Goal: Information Seeking & Learning: Find specific fact

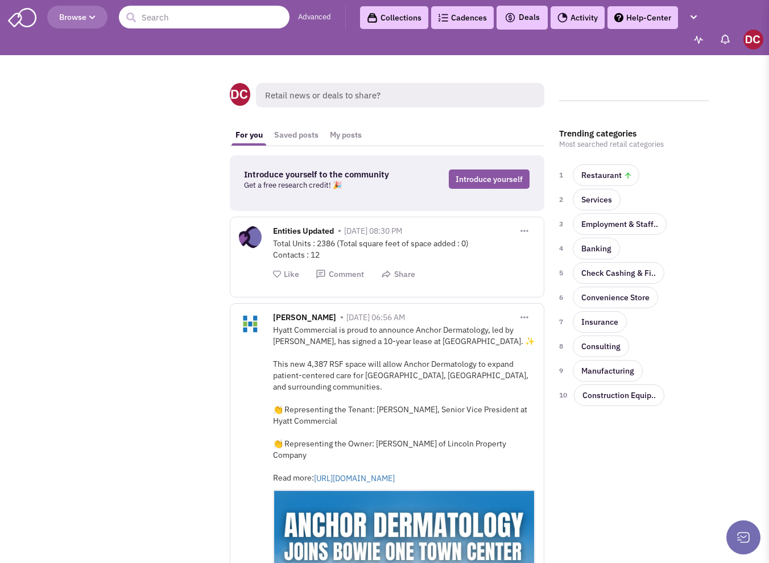
click at [173, 20] on input "text" at bounding box center [204, 17] width 171 height 23
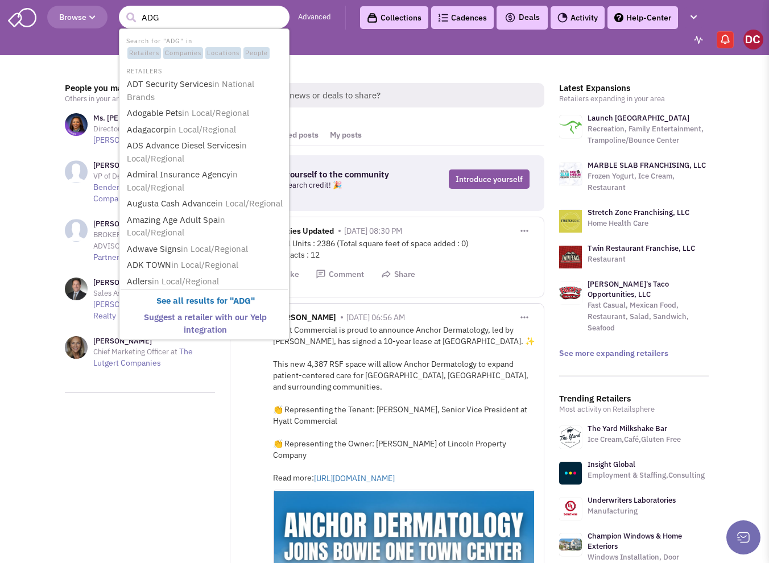
type input "ADG"
click at [122, 9] on button "submit" at bounding box center [130, 17] width 17 height 17
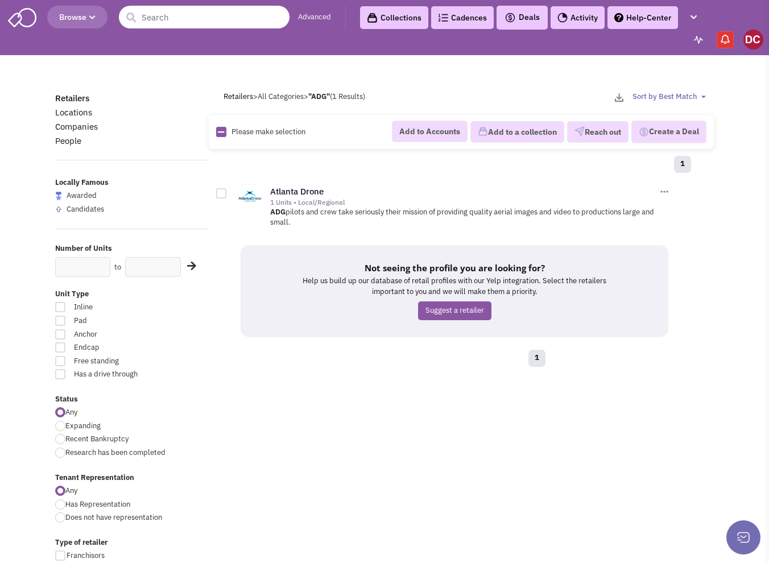
click at [176, 21] on input "text" at bounding box center [204, 17] width 171 height 23
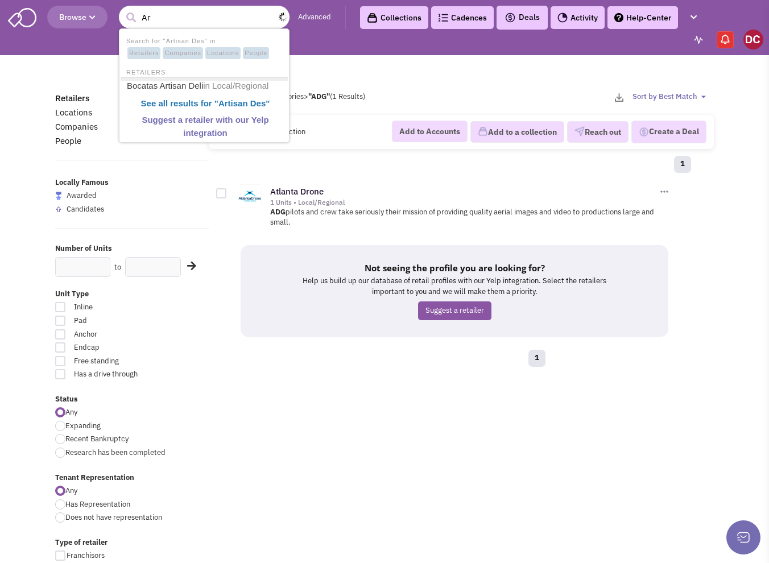
type input "A"
